Goal: Navigation & Orientation: Go to known website

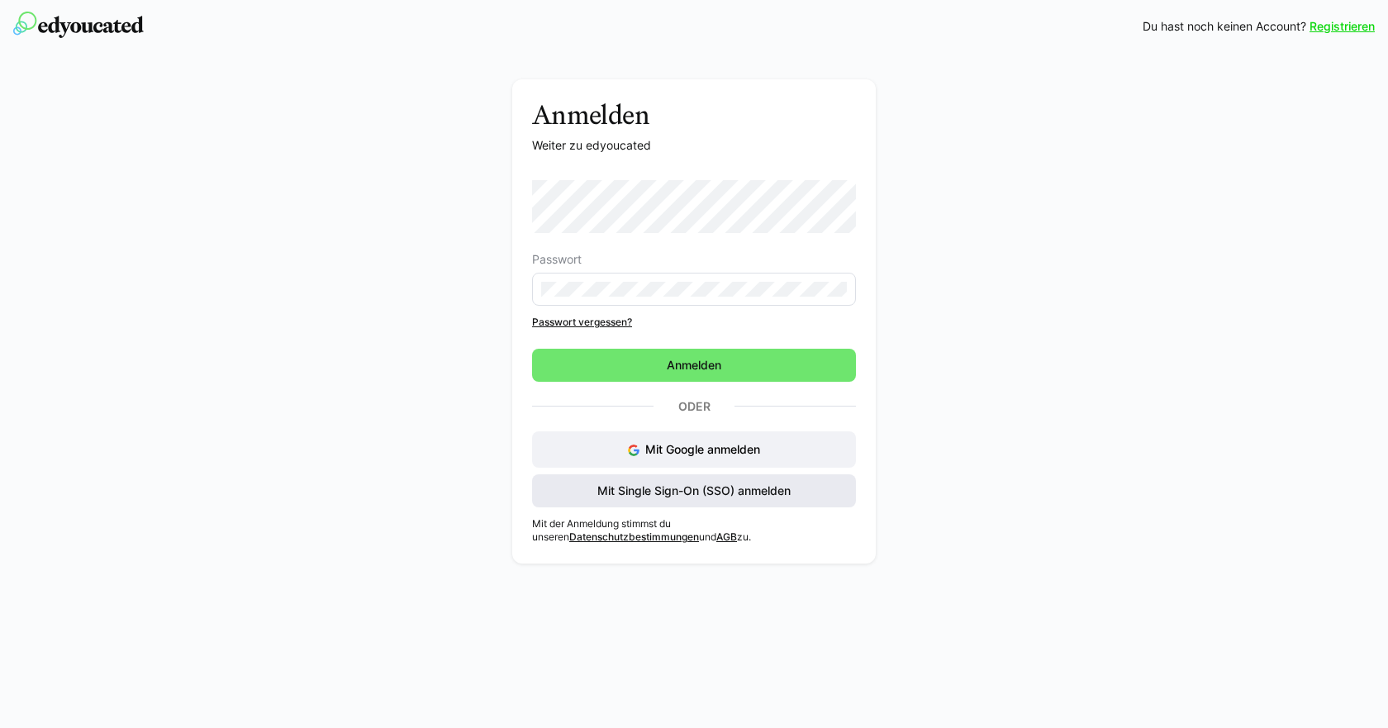
click at [660, 487] on div "Mit Google anmelden Mit Single Sign-On (SSO) anmelden" at bounding box center [694, 469] width 324 height 76
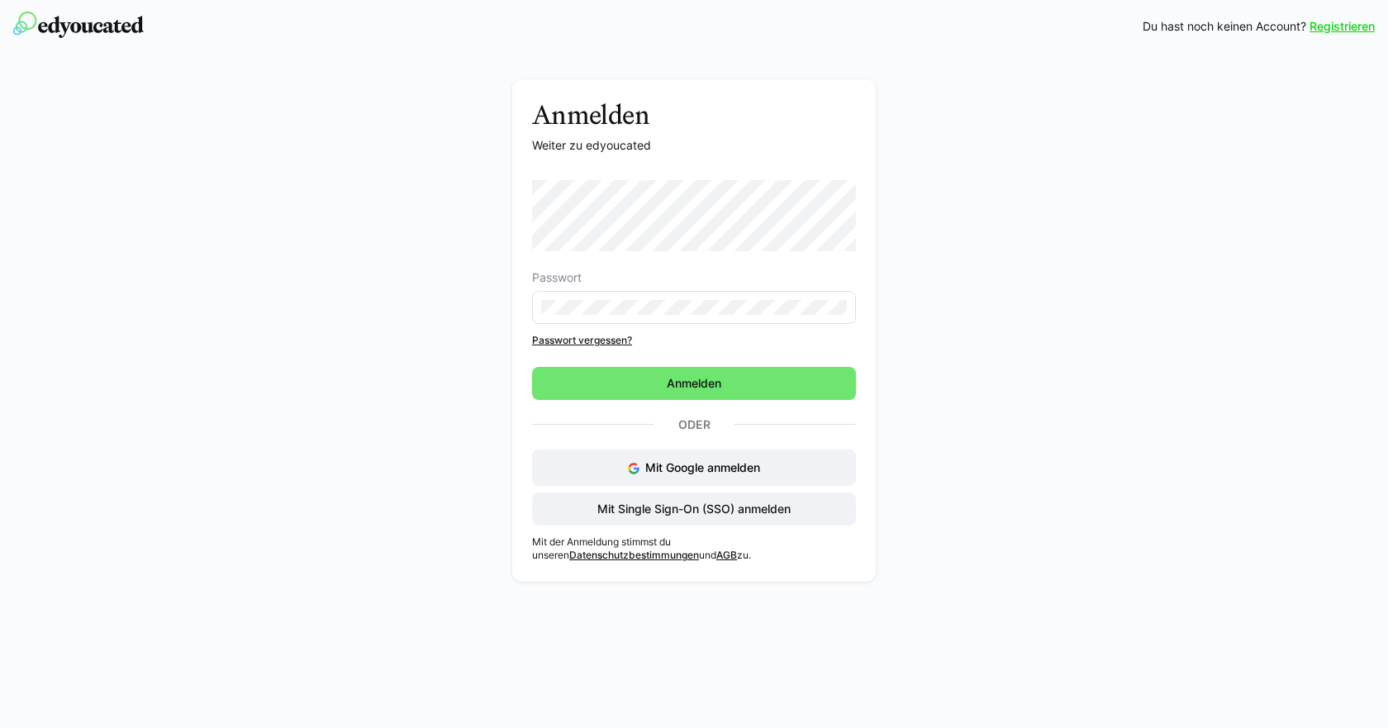
click at [511, 227] on div "Anmelden Weiter zu edyoucated Passwort Passwort vergessen? Anmelden Oder Mit Go…" at bounding box center [694, 334] width 931 height 511
click at [740, 517] on span "Mit Single Sign-On (SSO) anmelden" at bounding box center [694, 509] width 324 height 33
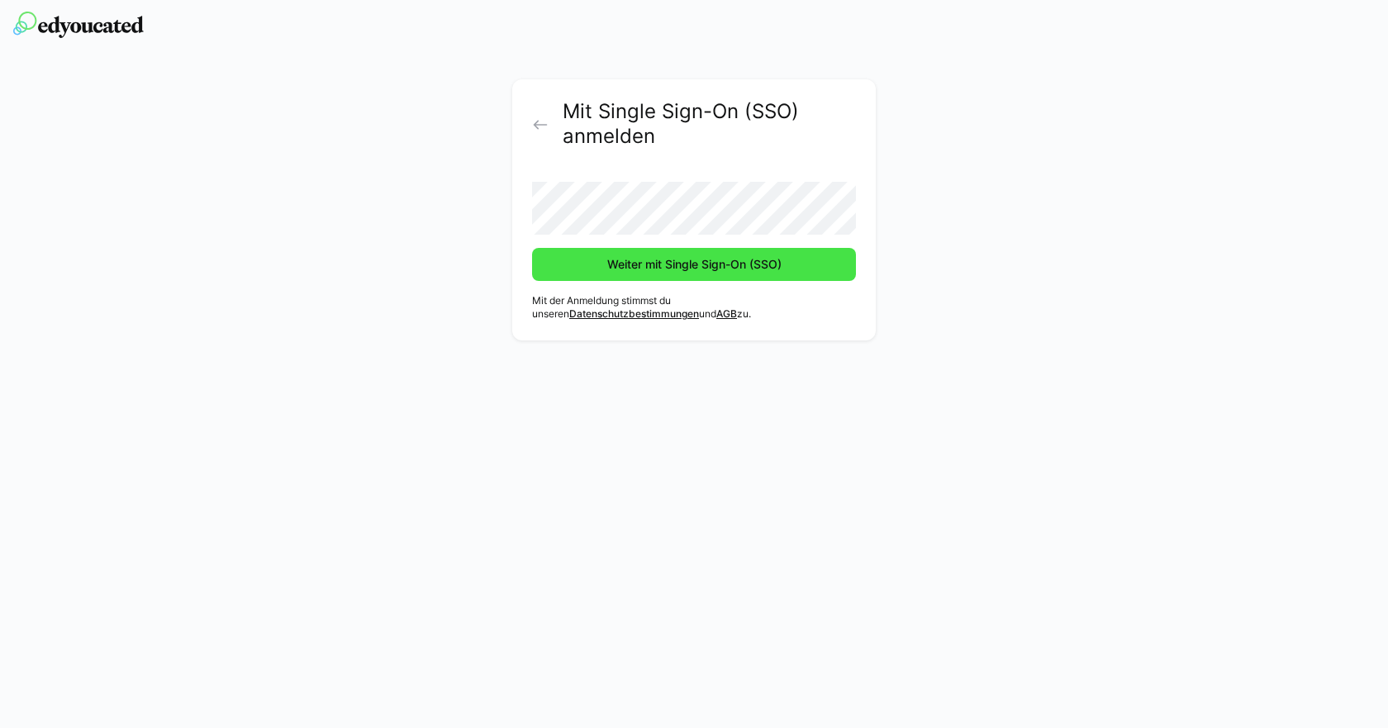
click at [681, 261] on span "Weiter mit Single Sign-On (SSO)" at bounding box center [694, 264] width 179 height 17
